Goal: Register for event/course

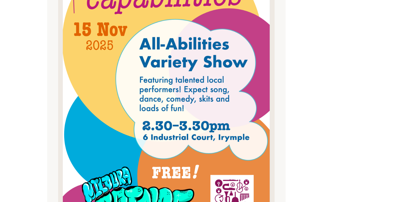
scroll to position [68, 0]
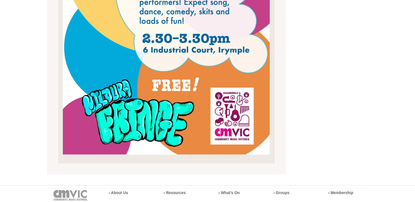
scroll to position [356, 0]
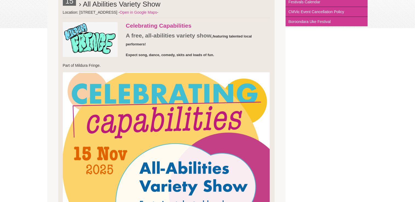
scroll to position [27, 0]
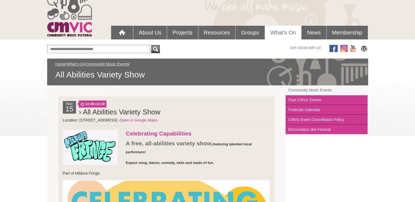
drag, startPoint x: 161, startPoint y: 111, endPoint x: 83, endPoint y: 112, distance: 77.8
click at [83, 112] on h2 "› All Abilities Variety Show" at bounding box center [174, 112] width 191 height 11
drag, startPoint x: 83, startPoint y: 112, endPoint x: 93, endPoint y: 111, distance: 9.3
copy h2 "All Abilities Variety Show"
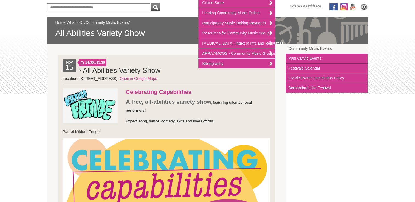
scroll to position [110, 0]
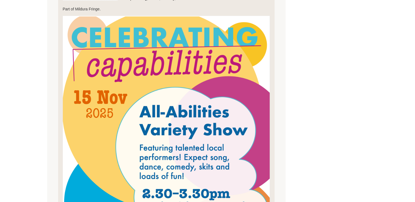
click at [136, 120] on img at bounding box center [166, 163] width 207 height 294
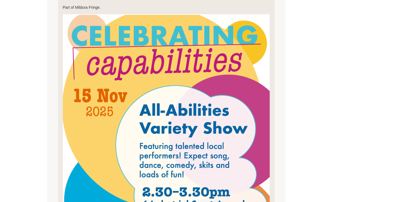
scroll to position [137, 0]
